Goal: Task Accomplishment & Management: Use online tool/utility

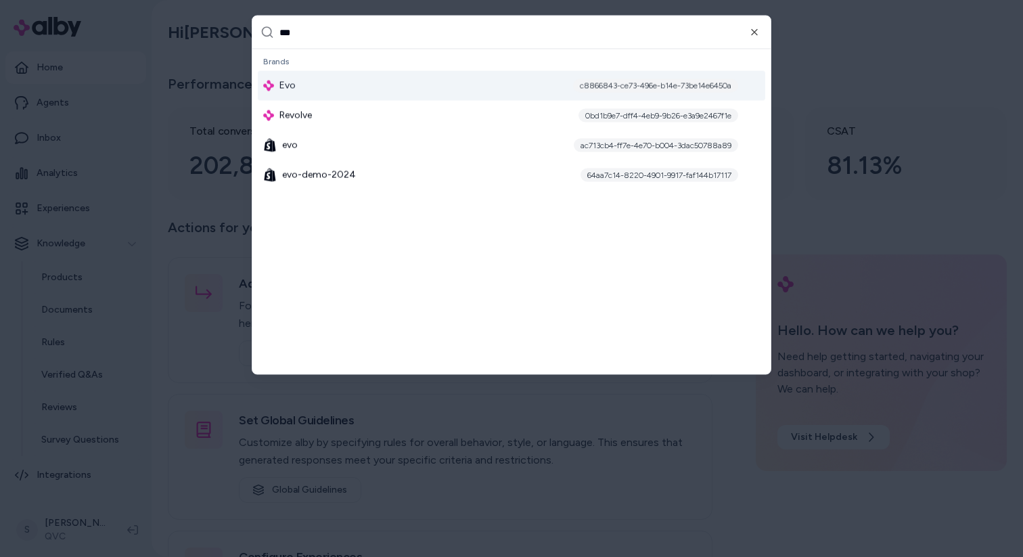
type input "***"
click at [316, 87] on div "Evo c8866843-ce73-496e-b14e-73be14e6450a" at bounding box center [511, 86] width 507 height 30
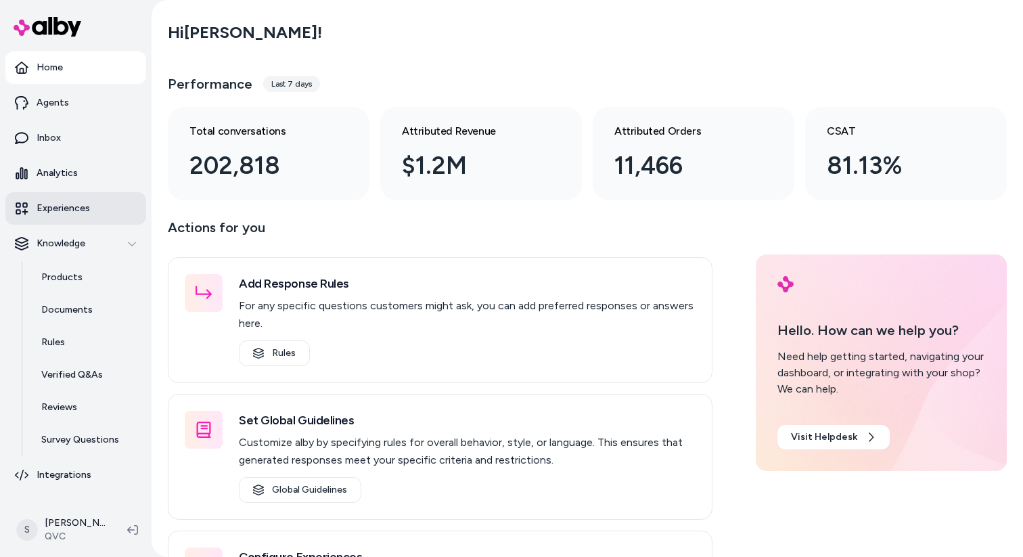
click at [64, 217] on link "Experiences" at bounding box center [75, 208] width 141 height 32
click at [54, 206] on p "Experiences" at bounding box center [63, 209] width 53 height 14
click at [99, 206] on link "Experiences" at bounding box center [75, 208] width 141 height 32
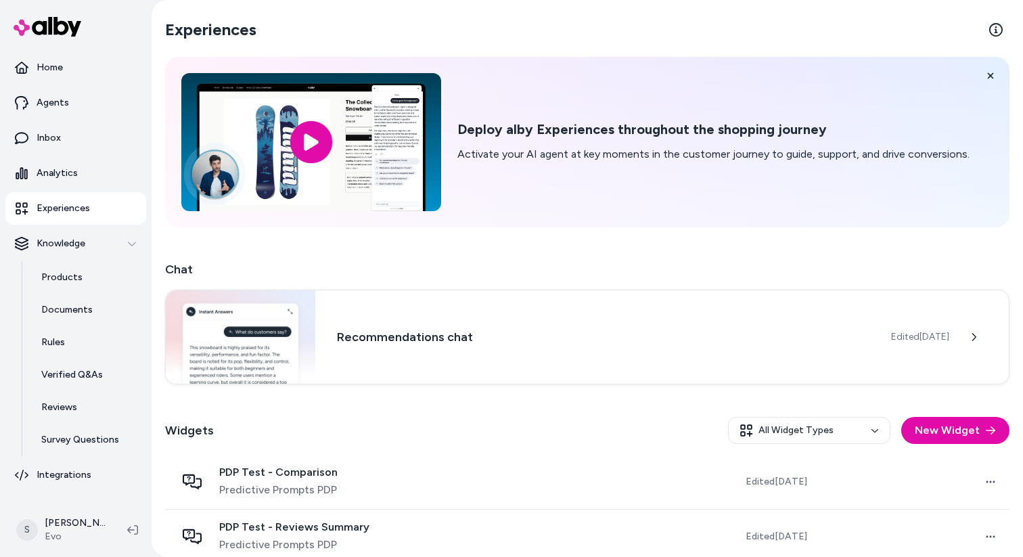
click at [65, 204] on p "Experiences" at bounding box center [63, 209] width 53 height 14
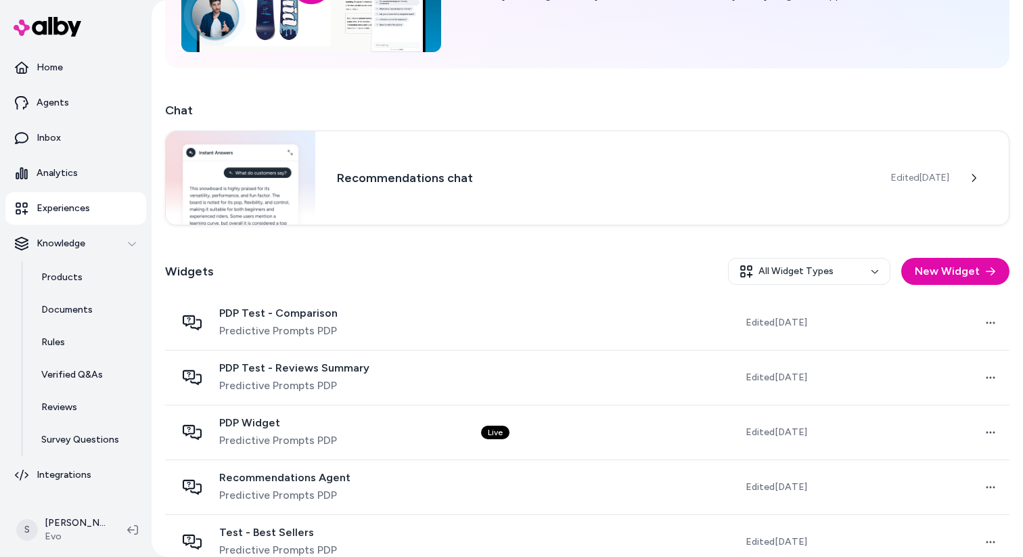
scroll to position [201, 0]
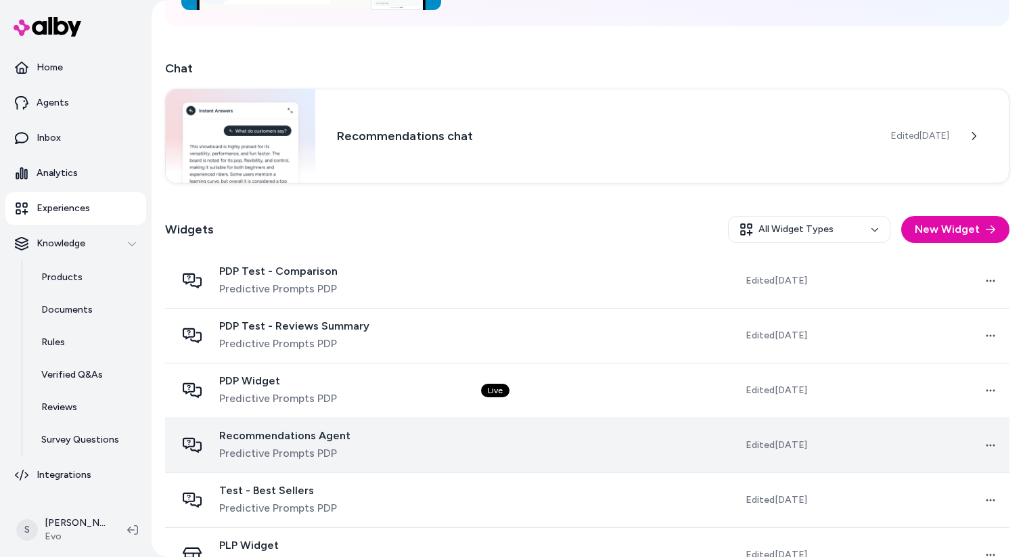
click at [349, 439] on div "Recommendations Agent Predictive Prompts PDP" at bounding box center [317, 445] width 283 height 32
click at [324, 436] on span "Recommendations Agent" at bounding box center [284, 436] width 131 height 14
click at [545, 448] on td at bounding box center [565, 444] width 191 height 55
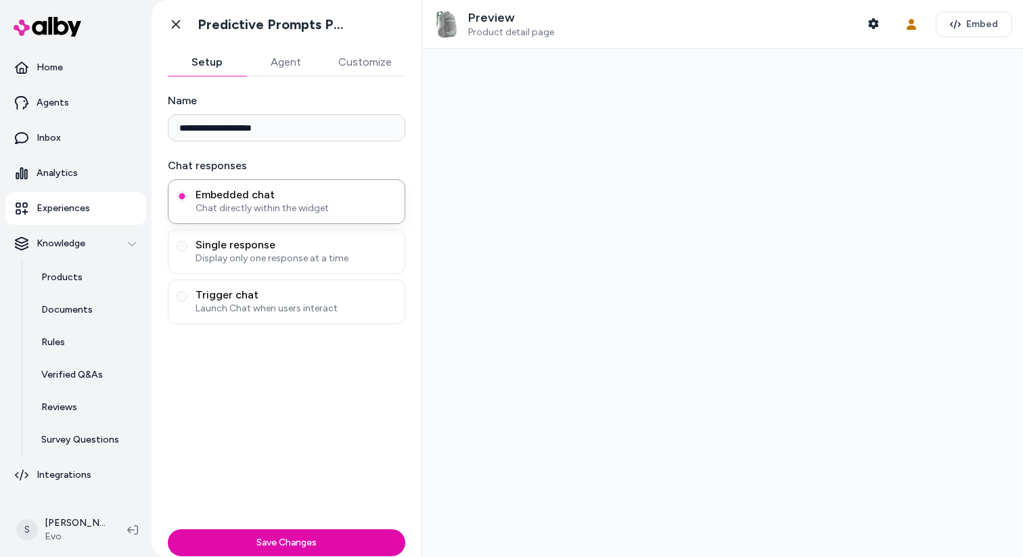
click at [728, 451] on div at bounding box center [722, 303] width 601 height 508
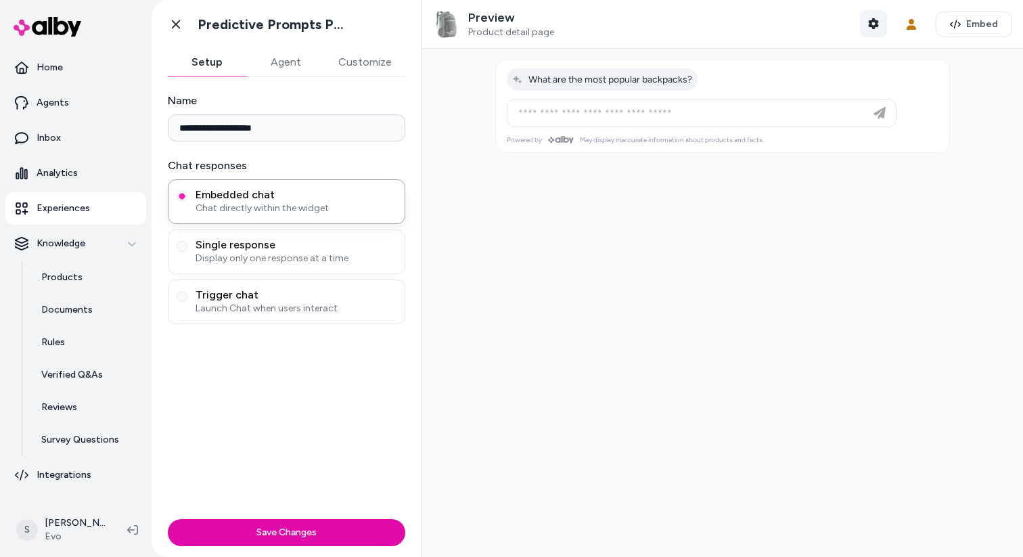
click at [872, 25] on icon "button" at bounding box center [873, 23] width 10 height 11
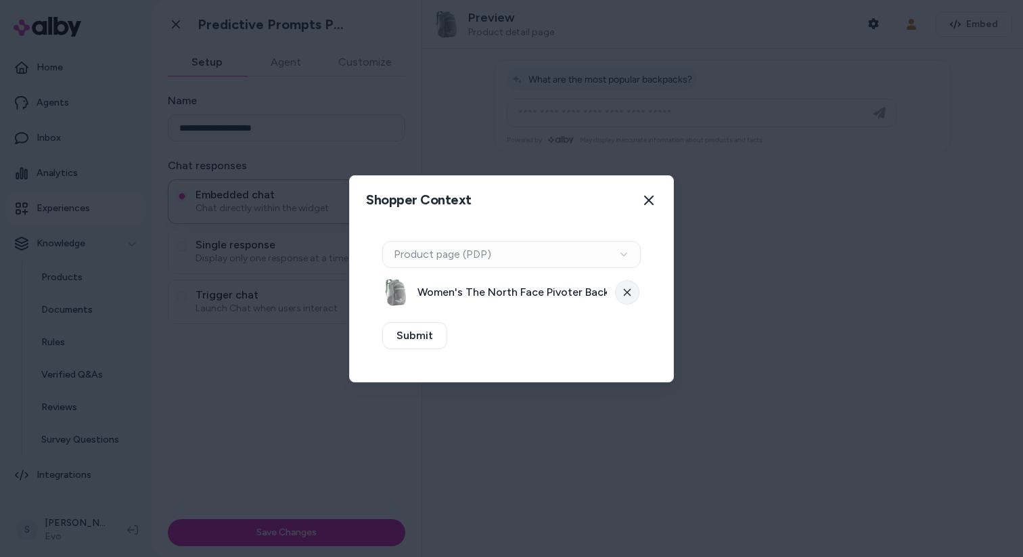
click at [630, 294] on button at bounding box center [627, 292] width 24 height 24
click at [590, 306] on div "Context Type Product page (PDP) Select Product Select a product Submit" at bounding box center [511, 303] width 323 height 157
click at [581, 296] on button "Select a product" at bounding box center [511, 292] width 258 height 27
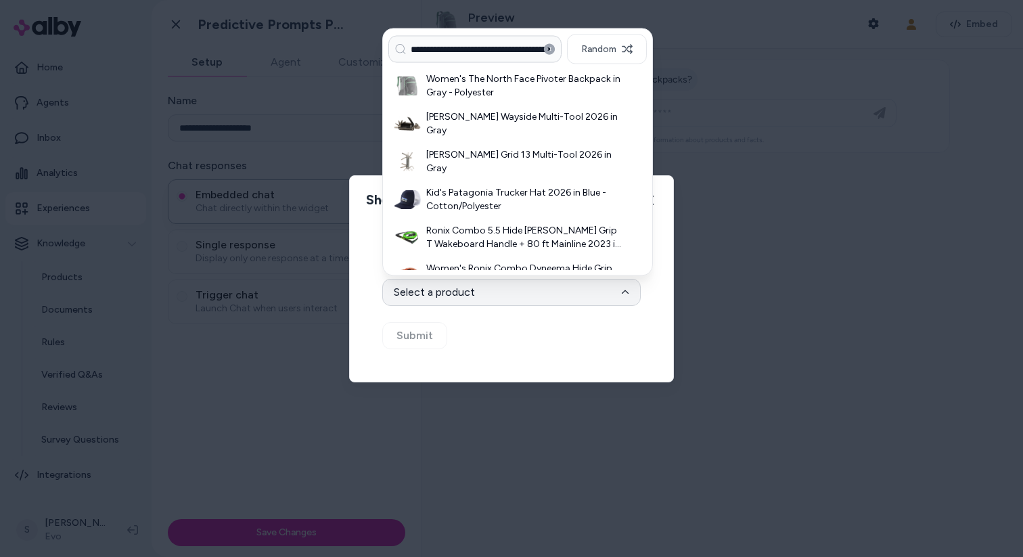
scroll to position [0, 127]
type input "**********"
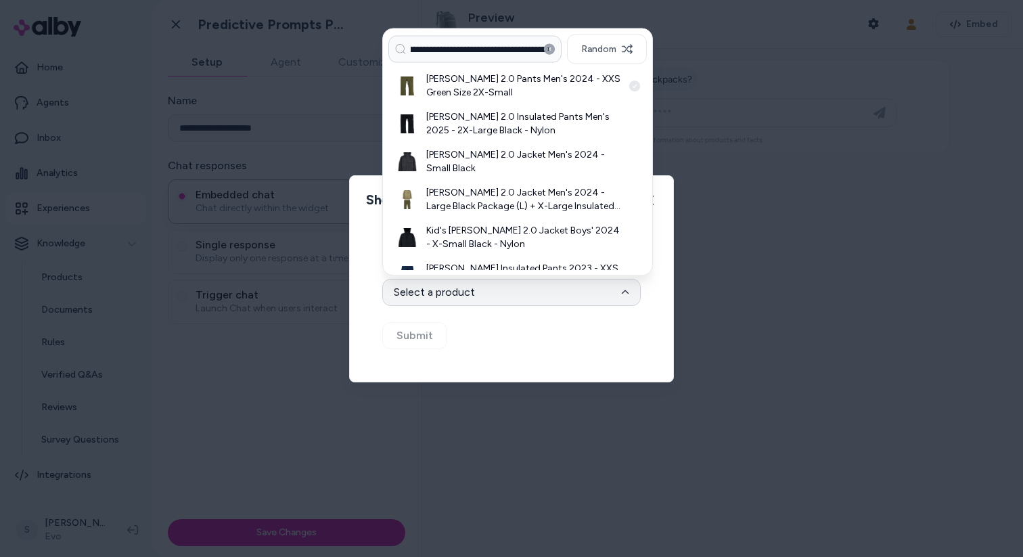
scroll to position [0, 0]
click at [522, 89] on h3 "Burton Covert 2.0 Pants Men's 2024 - XXS Green Size 2X-Small" at bounding box center [524, 85] width 196 height 27
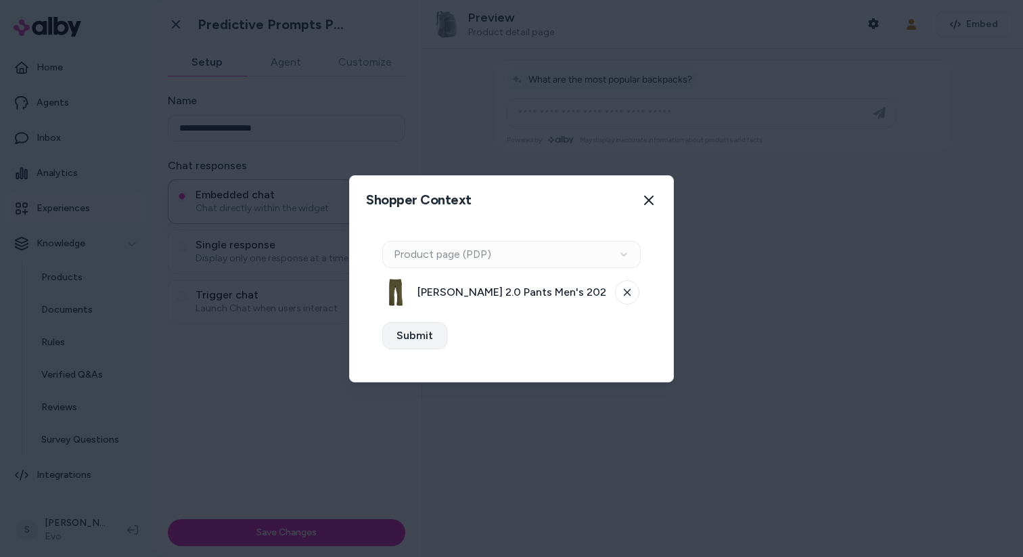
click at [429, 337] on button "Submit" at bounding box center [414, 335] width 65 height 27
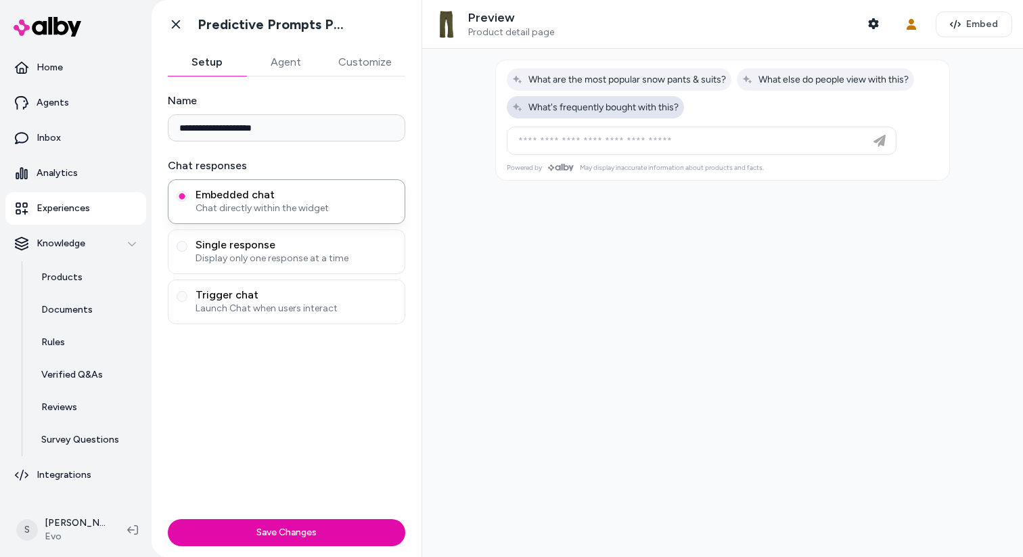
click at [647, 112] on button "What's frequently bought with this?" at bounding box center [595, 107] width 177 height 22
type input "**********"
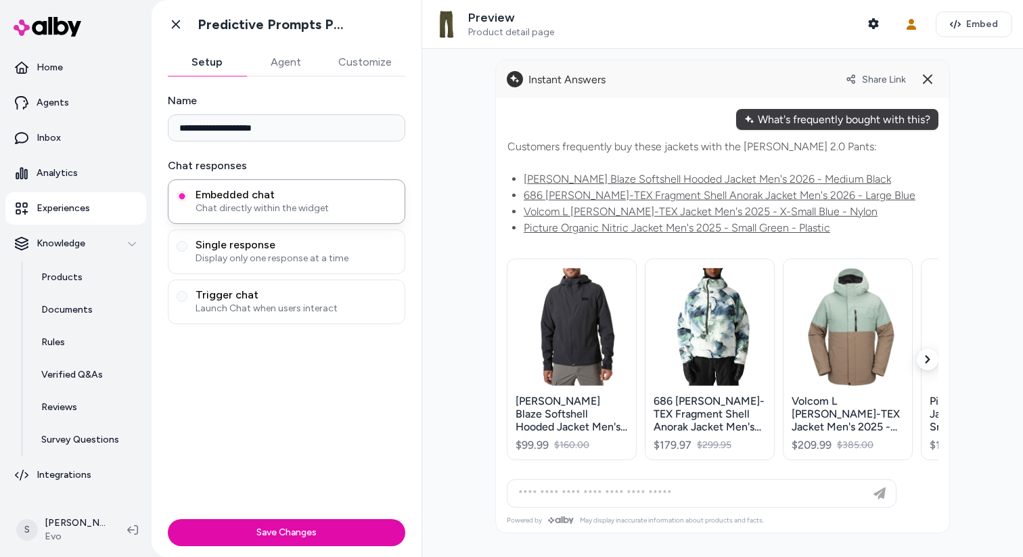
click at [921, 356] on button "button" at bounding box center [927, 359] width 22 height 22
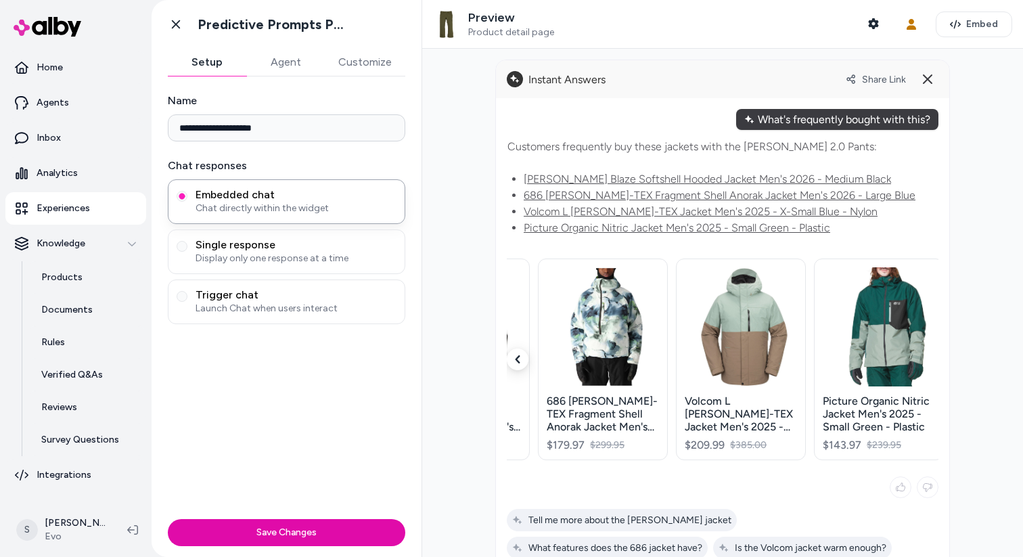
scroll to position [0, 112]
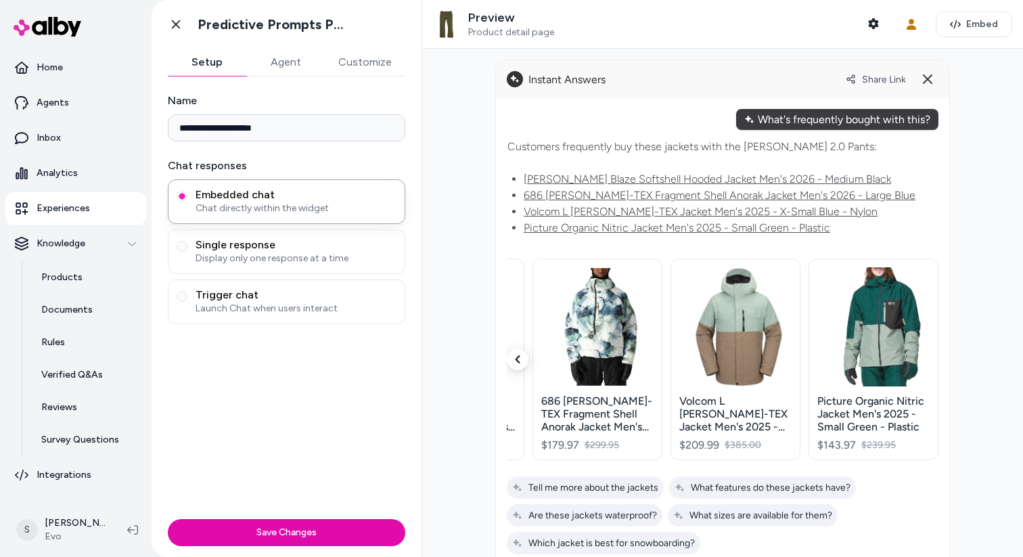
click at [512, 360] on button "button" at bounding box center [518, 359] width 22 height 22
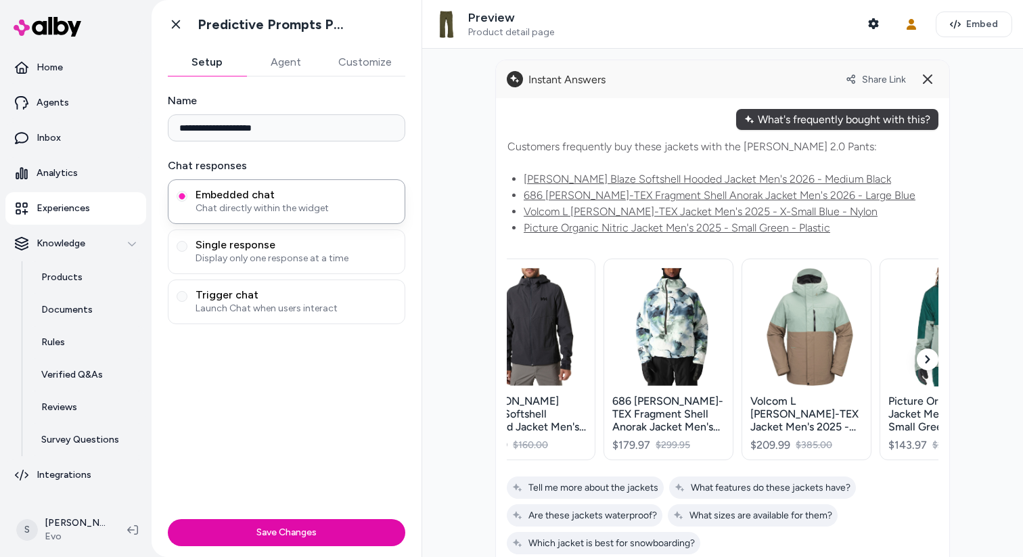
scroll to position [0, 0]
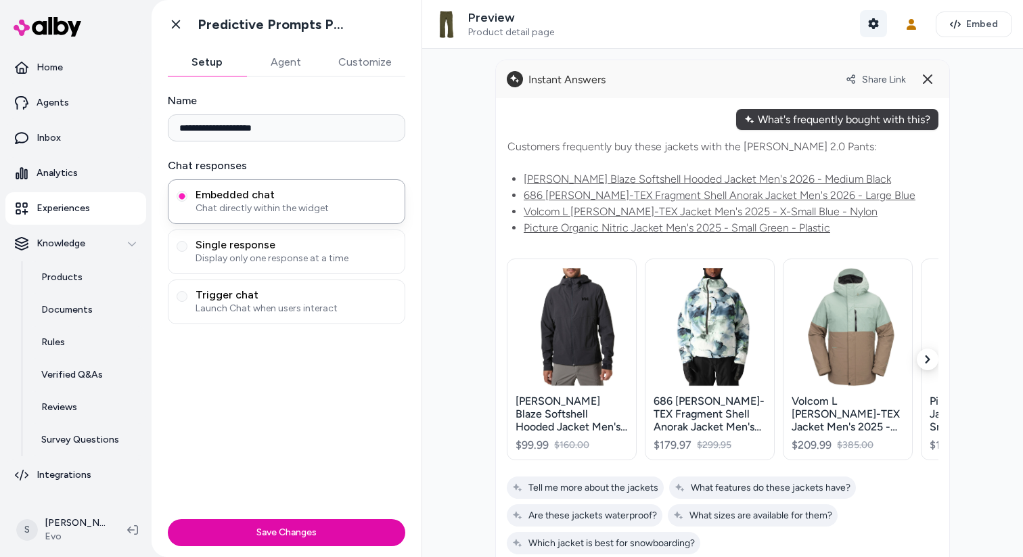
click at [873, 25] on icon "button" at bounding box center [873, 23] width 10 height 11
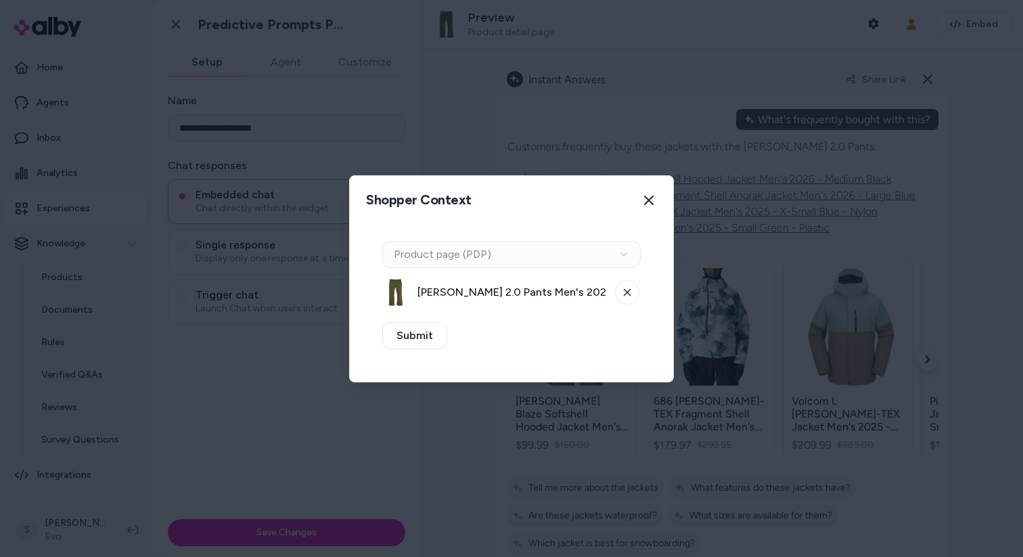
click at [1006, 191] on div at bounding box center [511, 278] width 1023 height 557
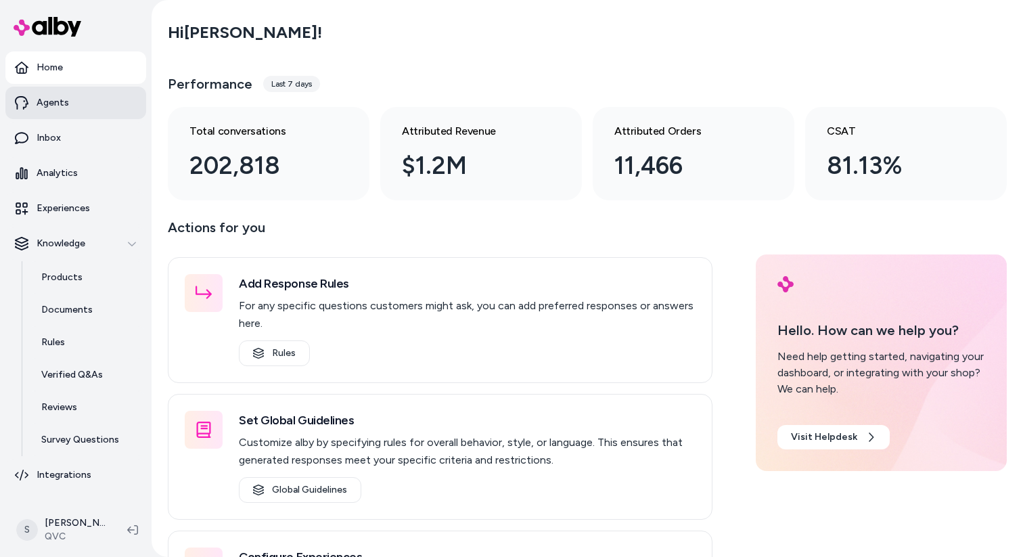
click at [76, 104] on link "Agents" at bounding box center [75, 103] width 141 height 32
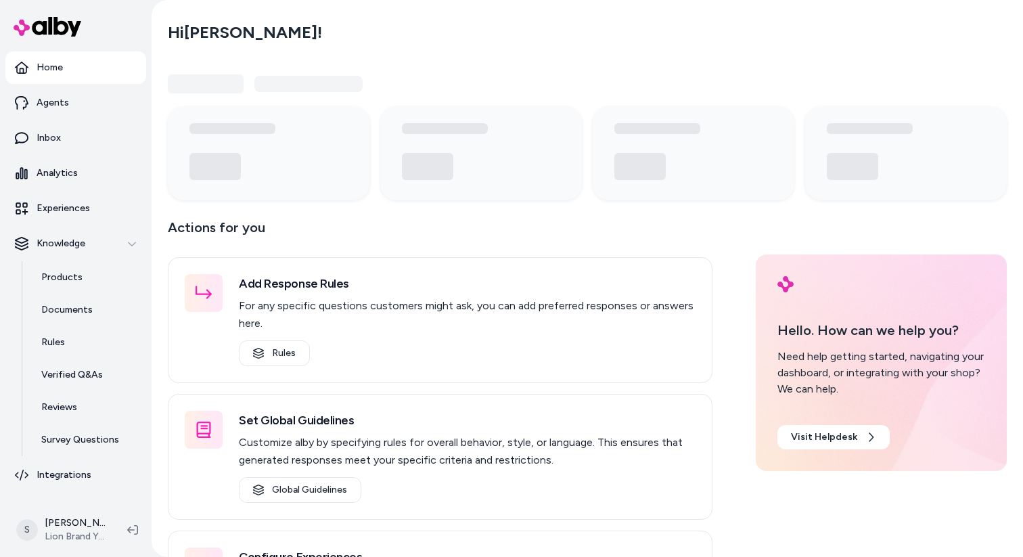
click at [102, 110] on link "Agents" at bounding box center [75, 103] width 141 height 32
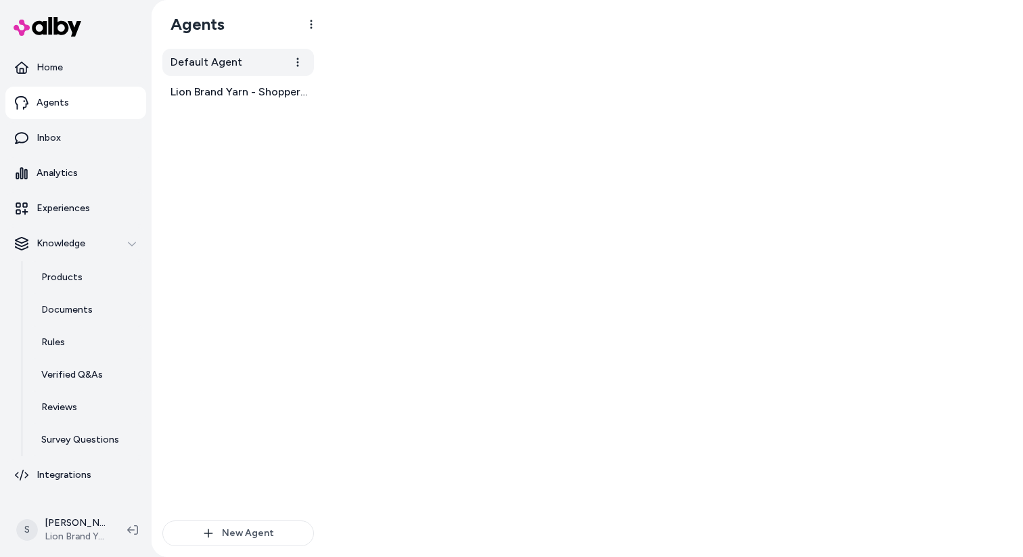
click at [239, 64] on link "Default Agent" at bounding box center [237, 62] width 151 height 27
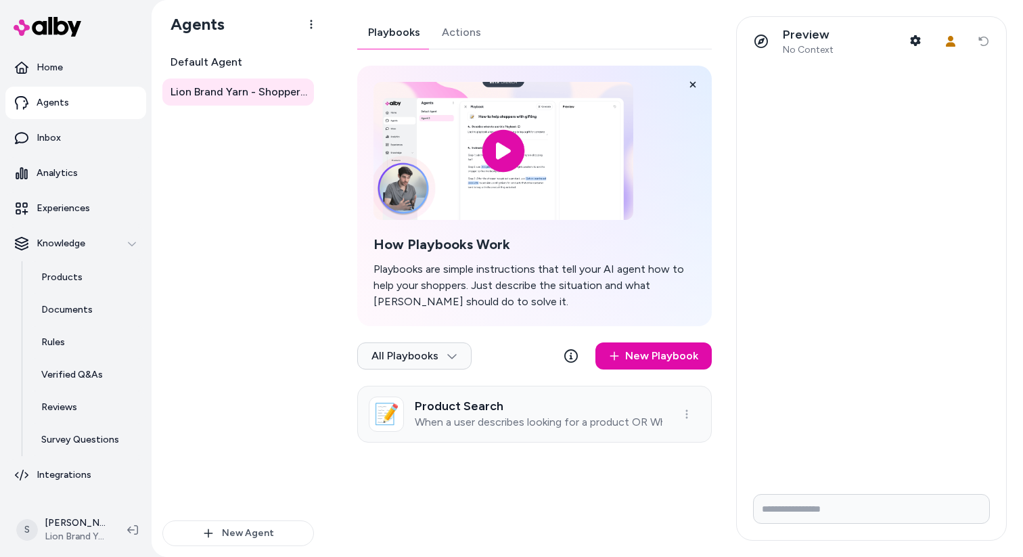
click at [502, 405] on h3 "Product Search" at bounding box center [539, 406] width 248 height 14
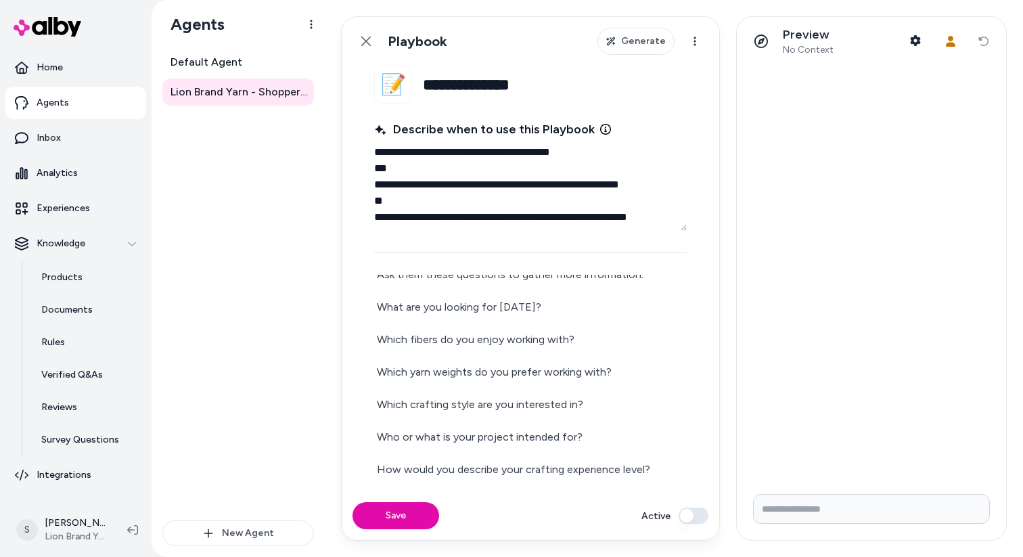
scroll to position [28, 0]
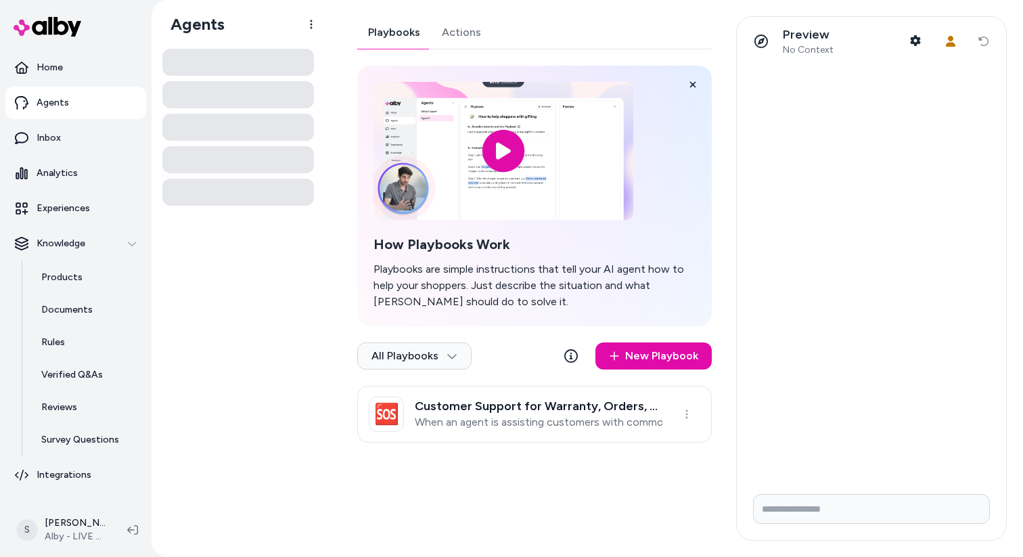
click at [465, 33] on link "Actions" at bounding box center [461, 32] width 61 height 32
